Goal: Task Accomplishment & Management: Use online tool/utility

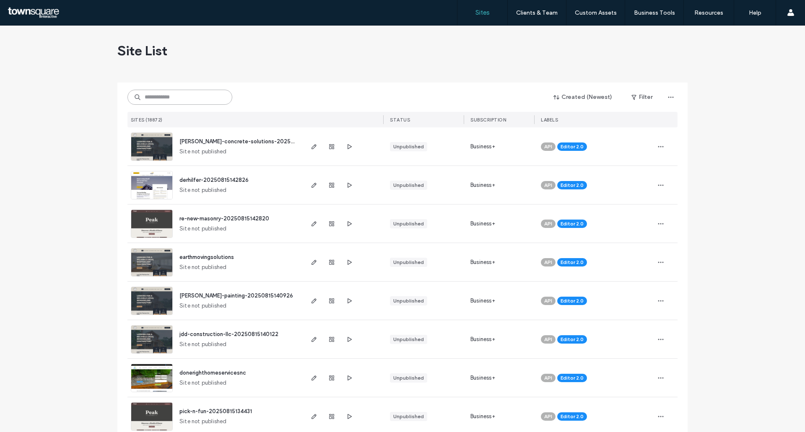
click at [181, 94] on input at bounding box center [180, 97] width 105 height 15
type input "******"
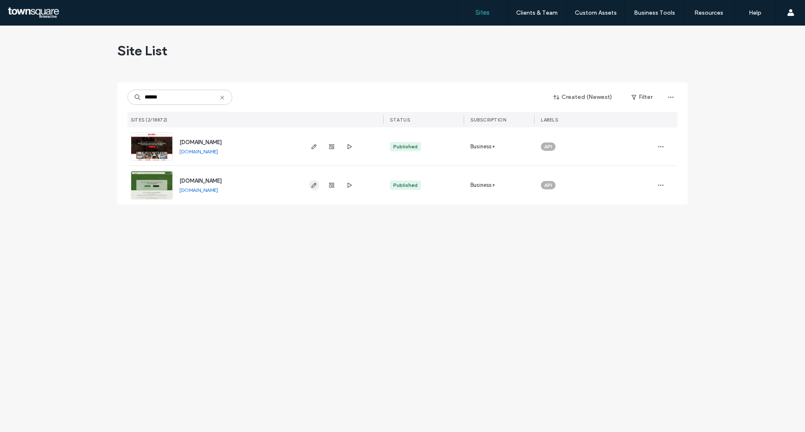
click at [313, 186] on icon "button" at bounding box center [314, 185] width 7 height 7
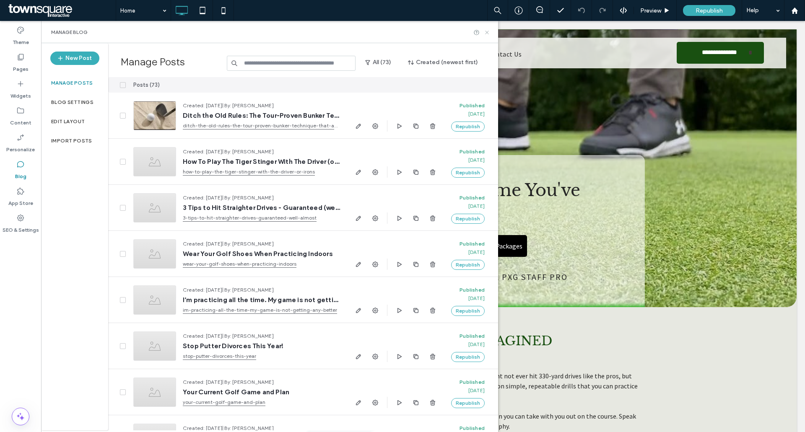
click at [488, 34] on icon at bounding box center [487, 32] width 6 height 6
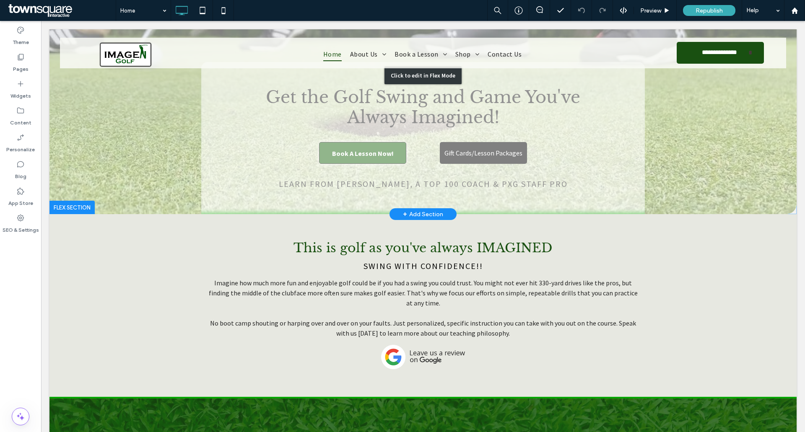
scroll to position [126, 0]
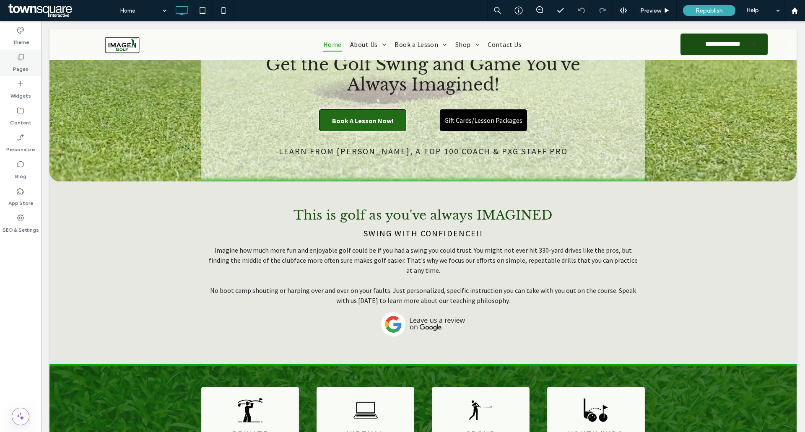
click at [16, 60] on div "Pages" at bounding box center [20, 62] width 41 height 27
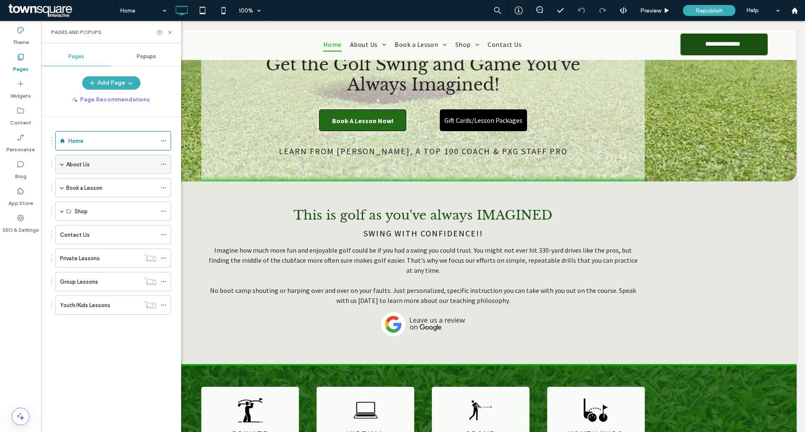
click at [94, 166] on div "About Us" at bounding box center [111, 164] width 90 height 9
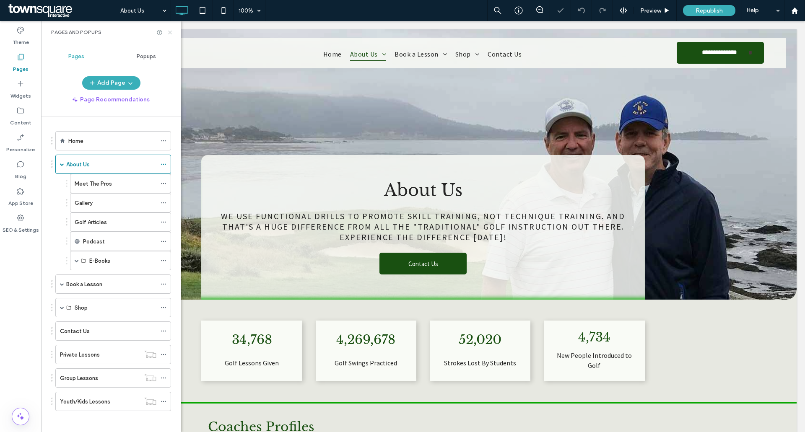
click at [169, 32] on icon at bounding box center [170, 32] width 6 height 6
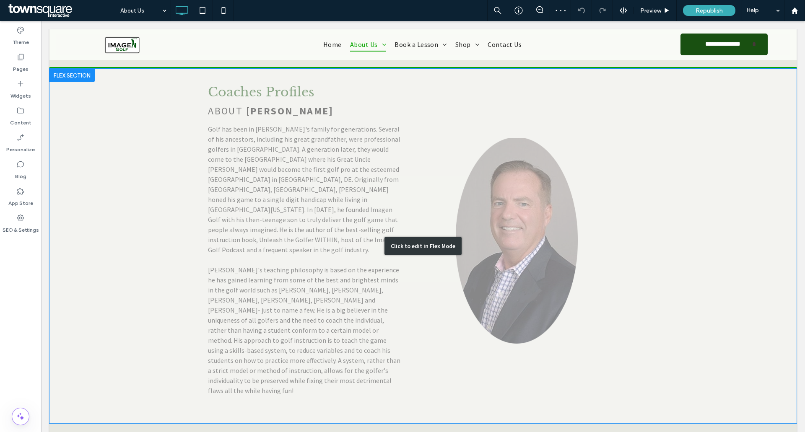
scroll to position [336, 0]
click at [670, 240] on div "Click to edit in Flex Mode" at bounding box center [422, 245] width 747 height 355
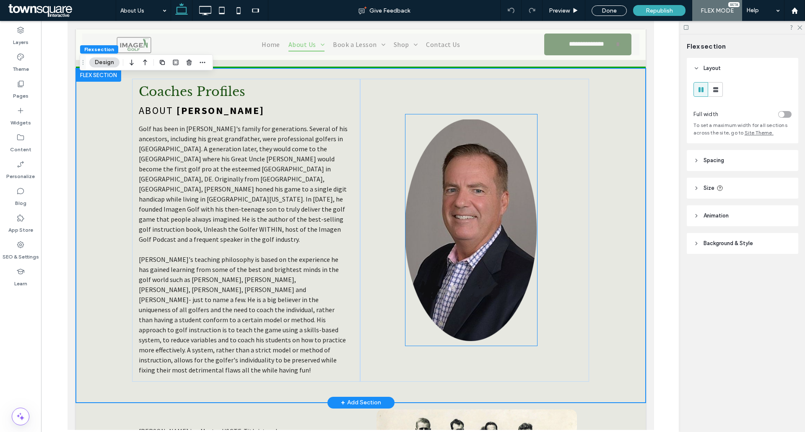
click at [466, 214] on img at bounding box center [471, 231] width 132 height 232
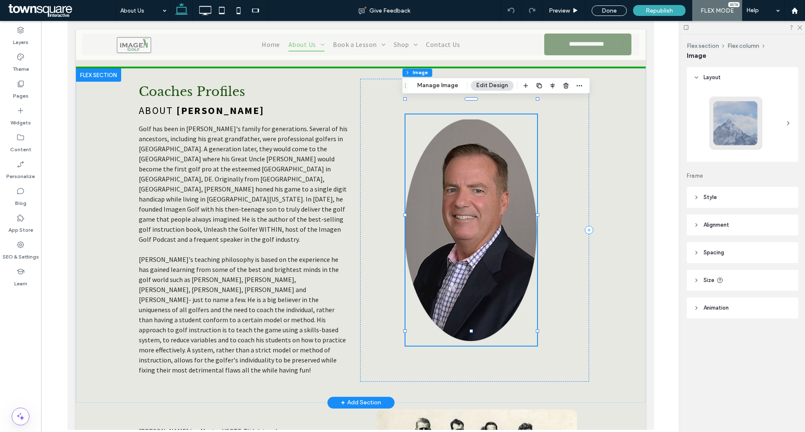
type input "**"
drag, startPoint x: 452, startPoint y: 88, endPoint x: 377, endPoint y: 87, distance: 74.7
click at [452, 88] on button "Manage Image" at bounding box center [438, 86] width 52 height 10
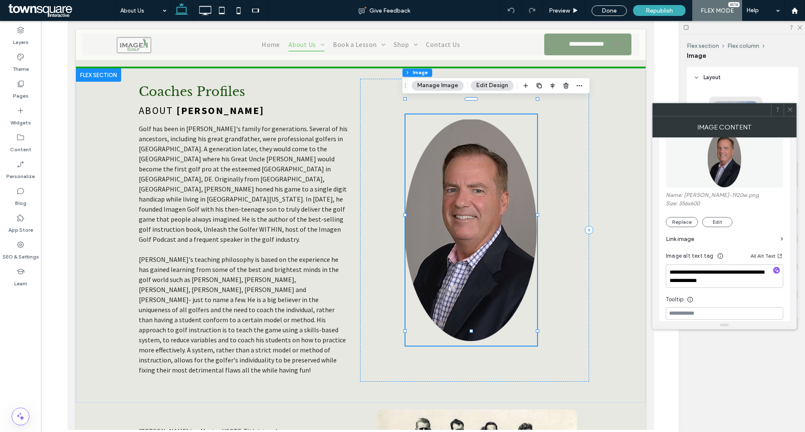
scroll to position [126, 0]
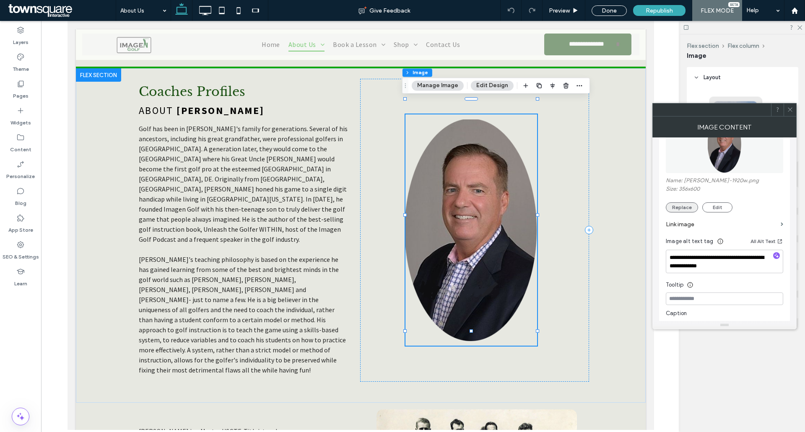
click at [692, 211] on button "Replace" at bounding box center [682, 208] width 32 height 10
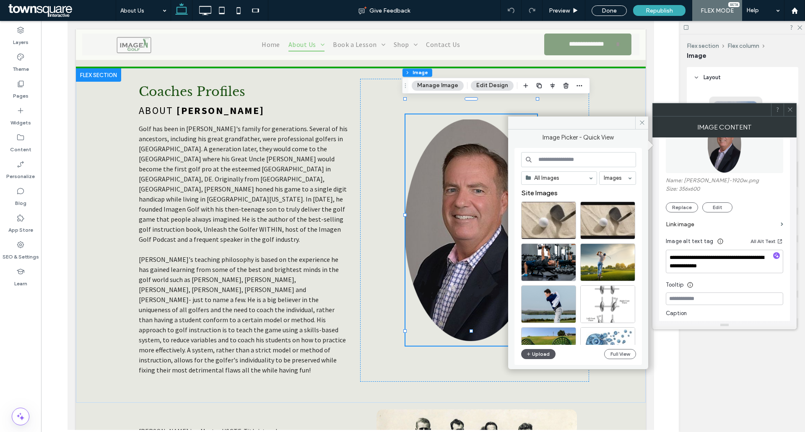
click at [534, 356] on button "Upload" at bounding box center [538, 354] width 34 height 10
click at [642, 126] on span at bounding box center [641, 123] width 13 height 13
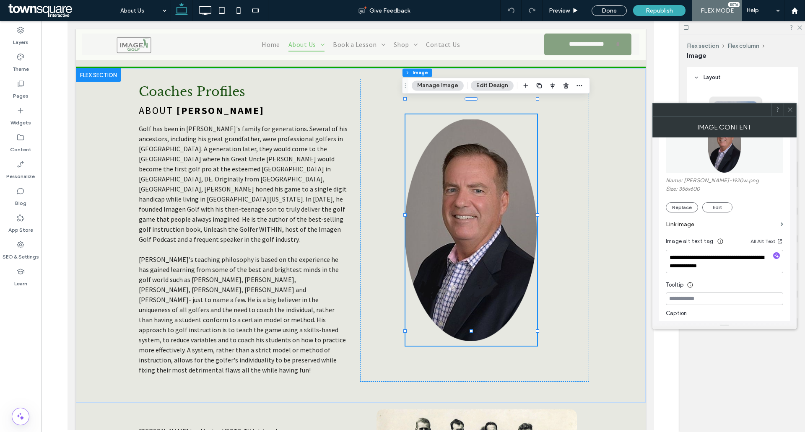
click at [794, 110] on div at bounding box center [790, 110] width 13 height 13
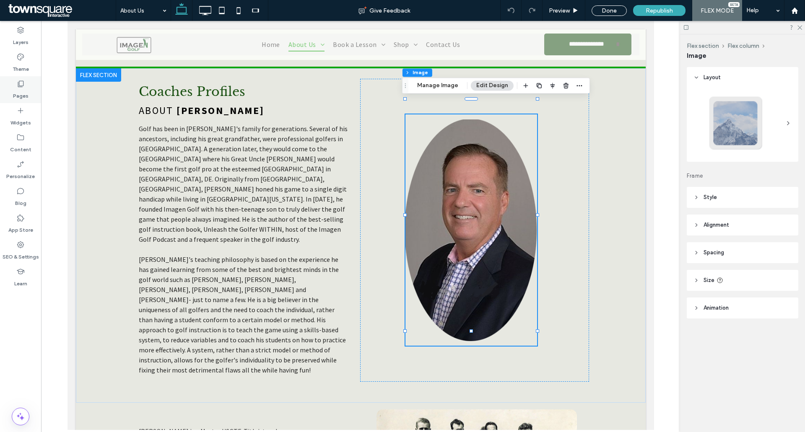
click at [22, 89] on label "Pages" at bounding box center [21, 94] width 16 height 12
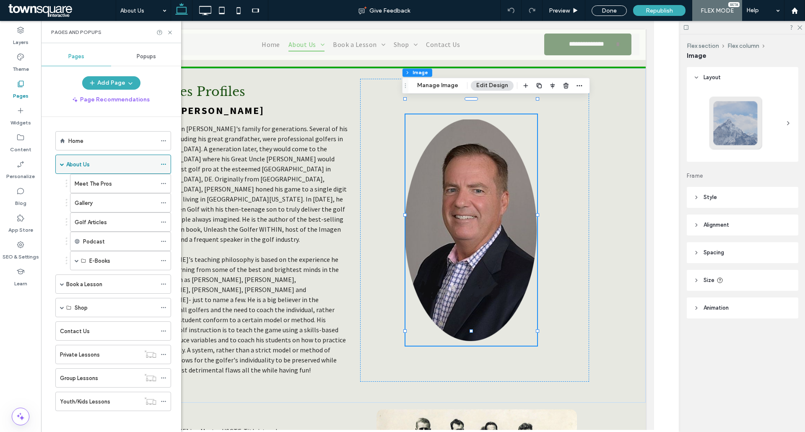
click at [89, 168] on label "About Us" at bounding box center [77, 164] width 23 height 15
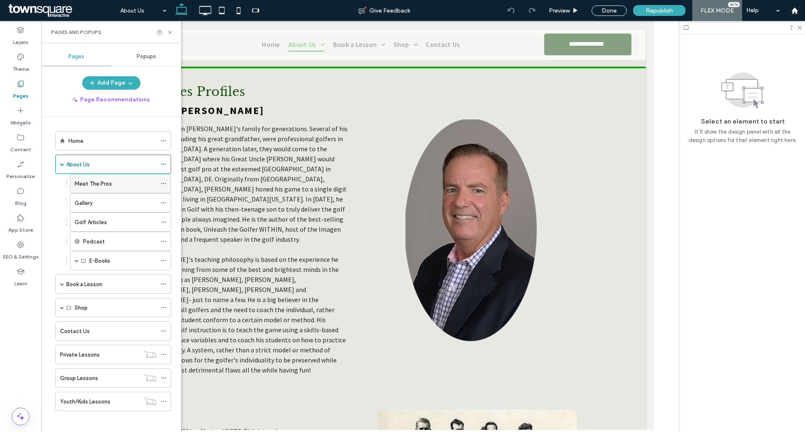
click at [103, 188] on div "Meet The Pros" at bounding box center [116, 183] width 82 height 18
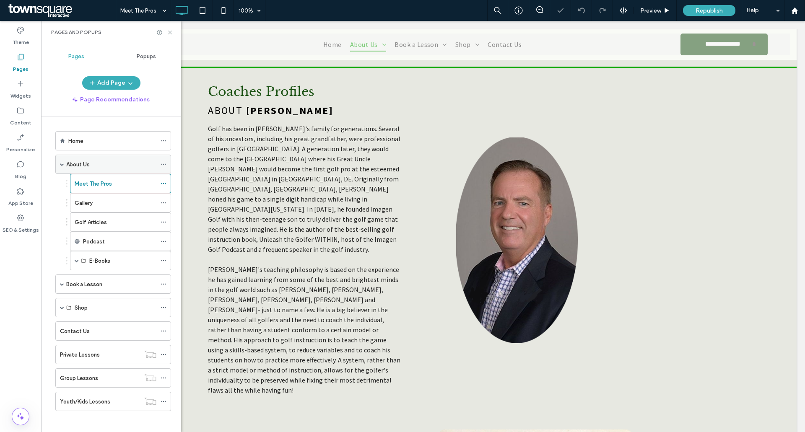
click at [91, 166] on div "About Us" at bounding box center [111, 164] width 90 height 9
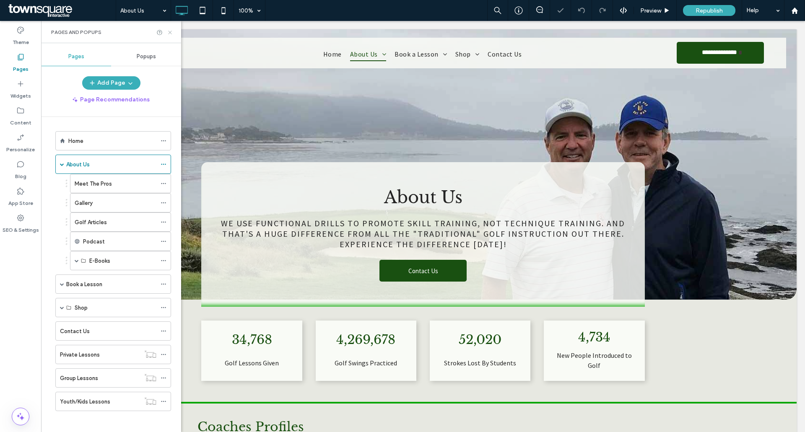
click at [168, 34] on icon at bounding box center [170, 32] width 6 height 6
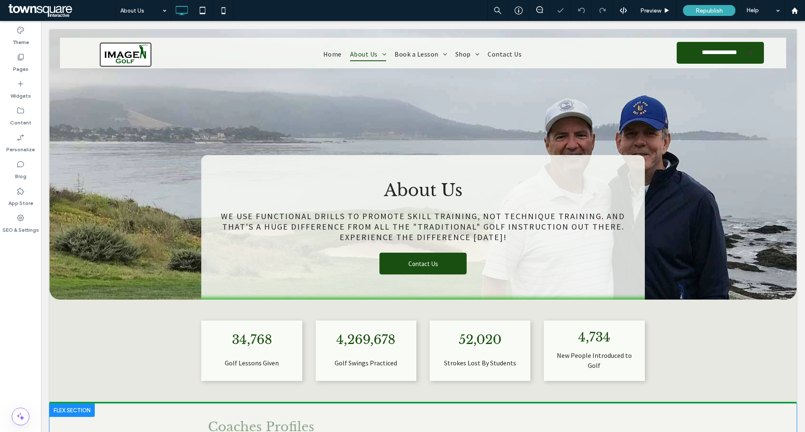
scroll to position [210, 0]
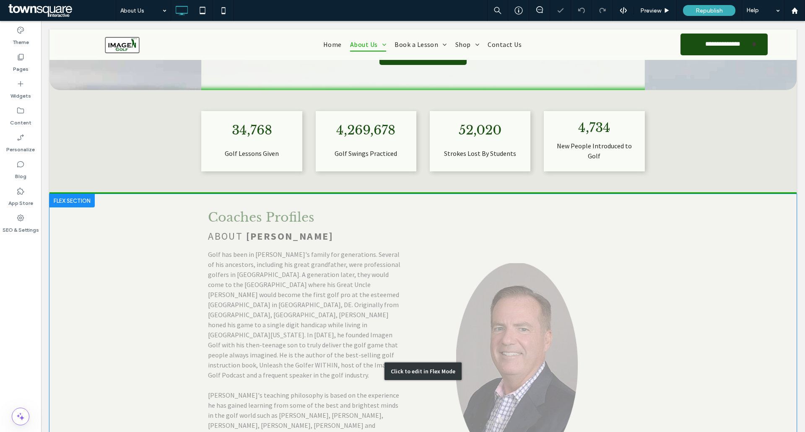
click at [513, 307] on div "Click to edit in Flex Mode" at bounding box center [422, 371] width 747 height 355
click at [513, 307] on img at bounding box center [517, 366] width 122 height 232
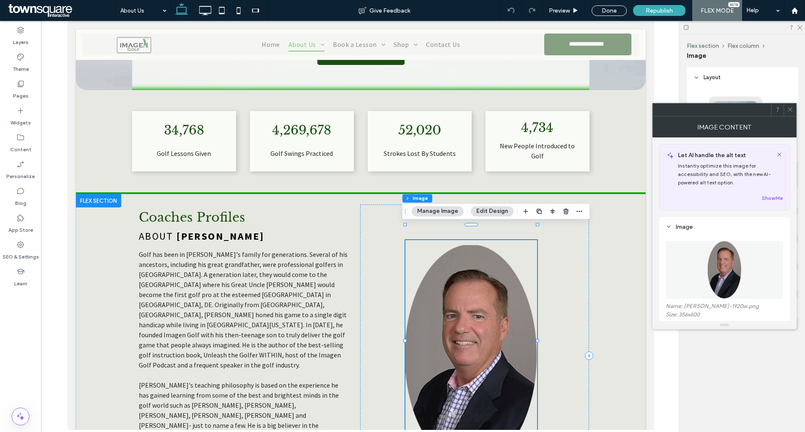
type input "**"
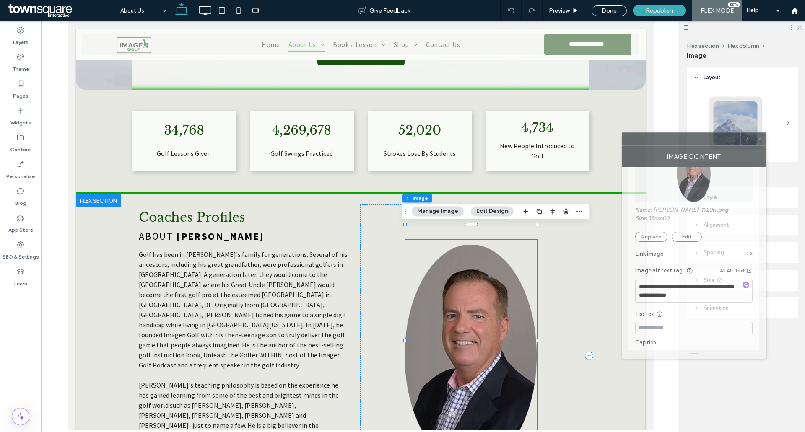
drag, startPoint x: 680, startPoint y: 111, endPoint x: 650, endPoint y: 140, distance: 42.4
click at [650, 140] on div at bounding box center [681, 139] width 118 height 13
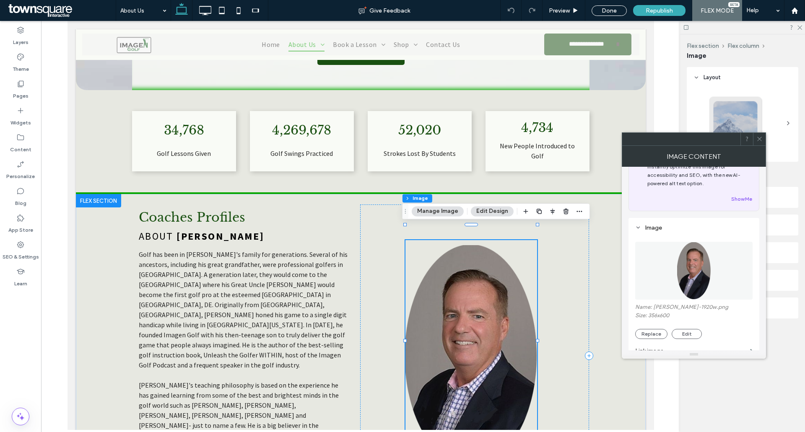
scroll to position [84, 0]
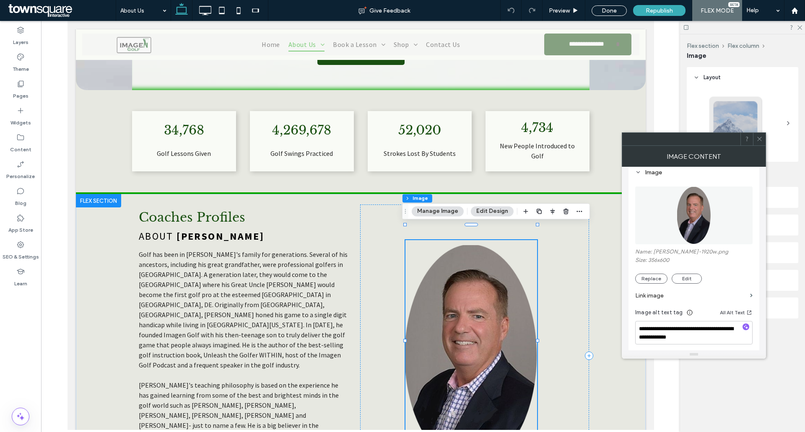
click at [765, 139] on div at bounding box center [759, 139] width 13 height 13
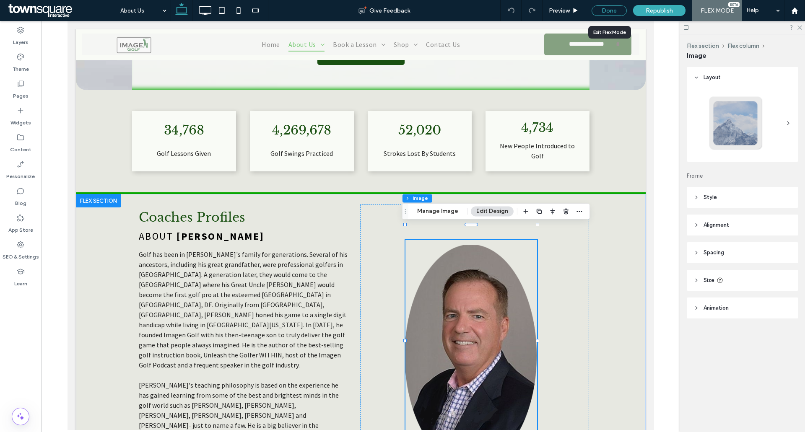
click at [605, 7] on div "Done" at bounding box center [609, 10] width 35 height 10
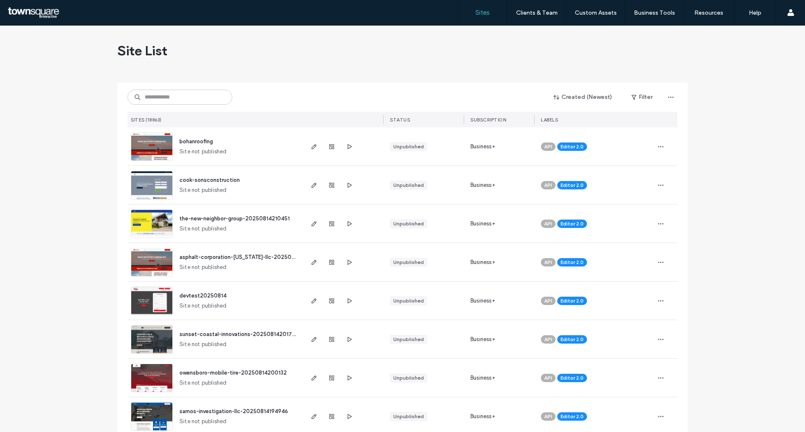
click at [192, 103] on input at bounding box center [180, 97] width 105 height 15
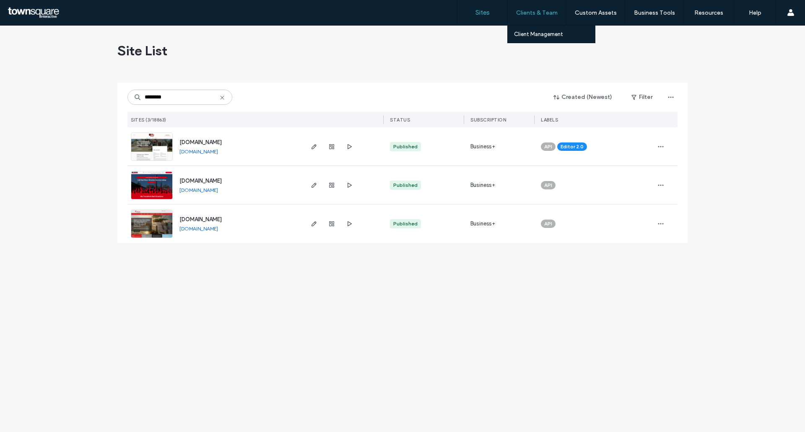
type input "********"
